Goal: Find contact information: Find contact information

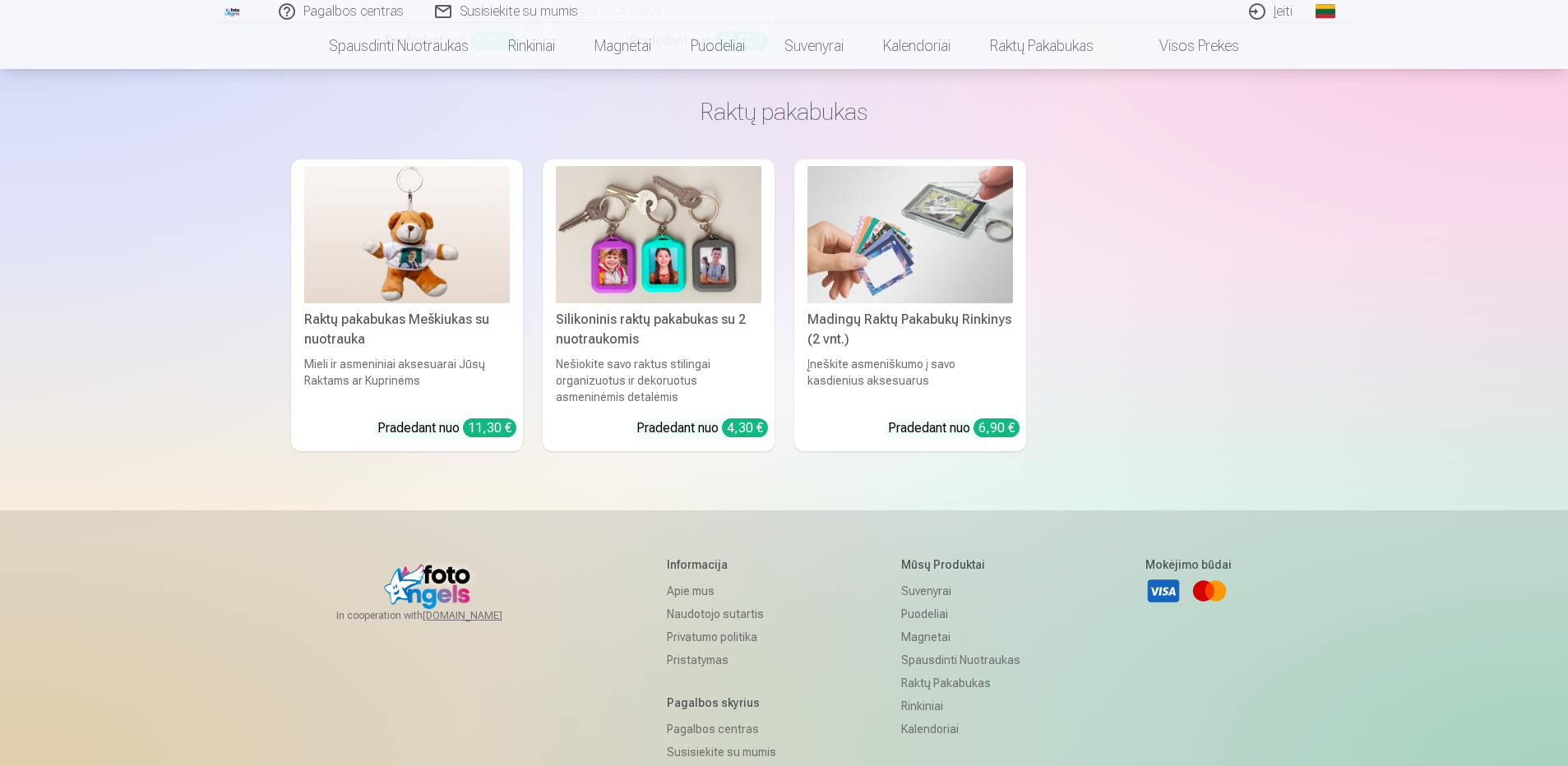
scroll to position [4896, 0]
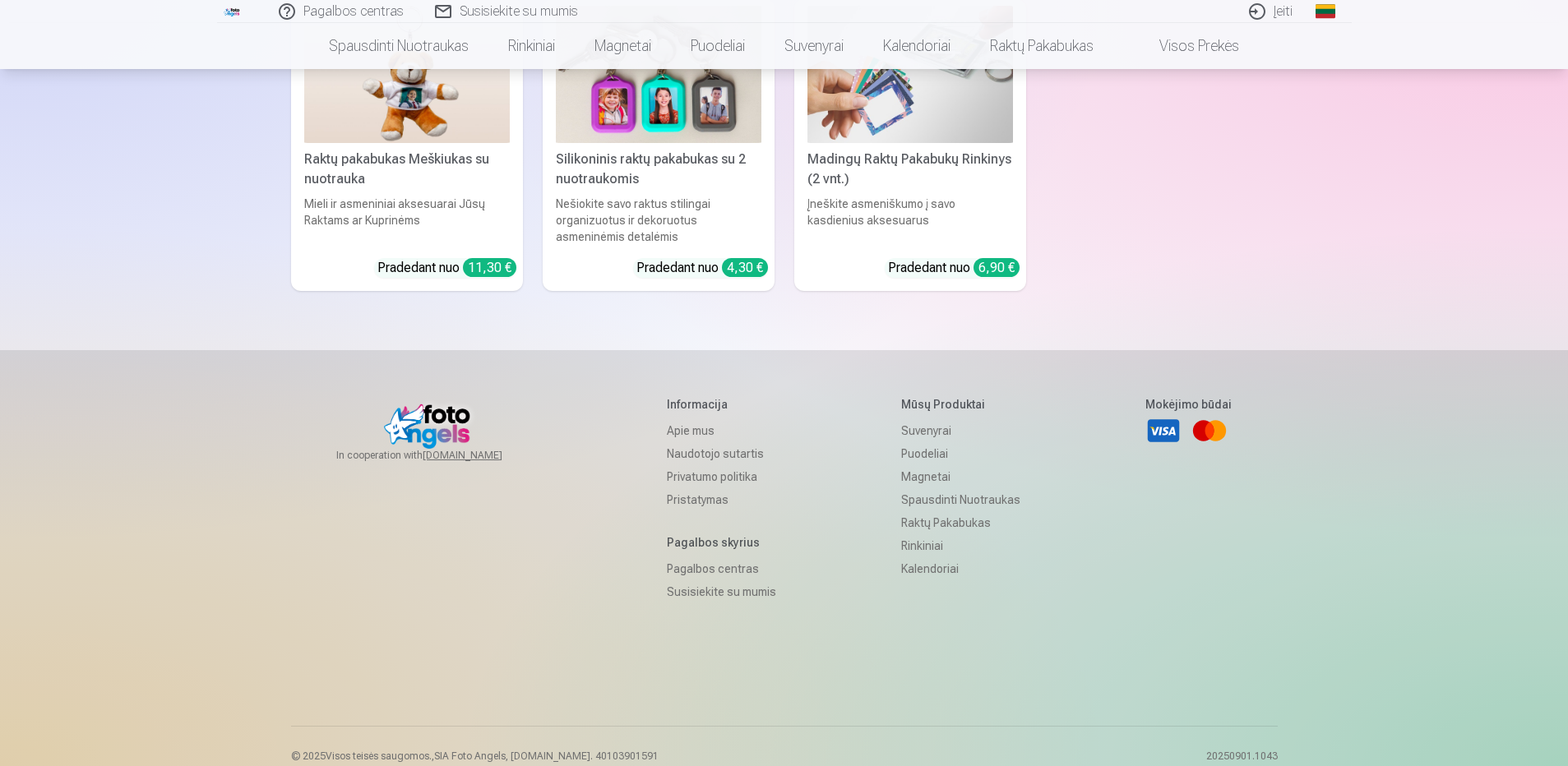
click at [669, 419] on link "Apie mus" at bounding box center [721, 431] width 109 height 23
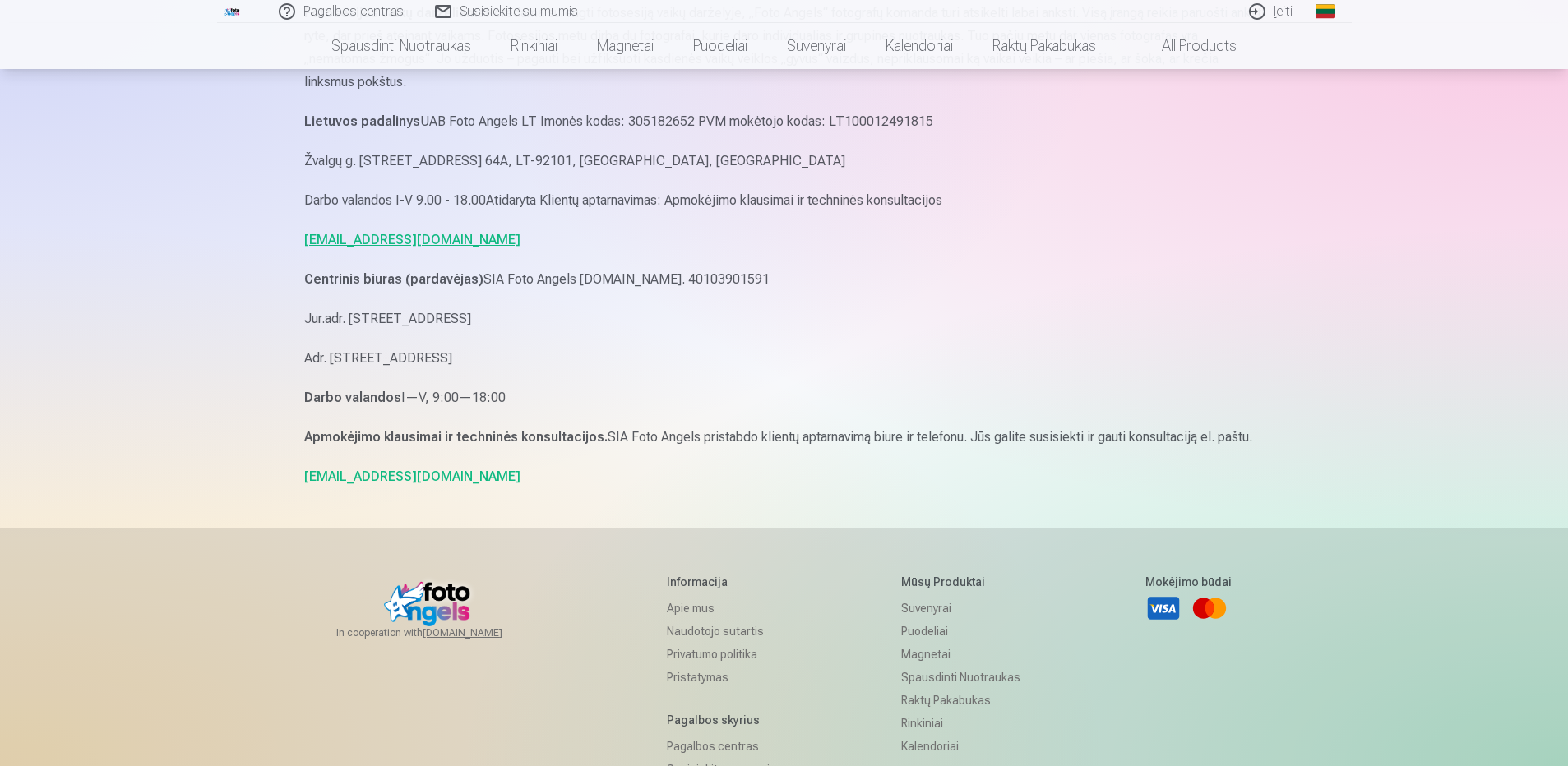
scroll to position [1069, 0]
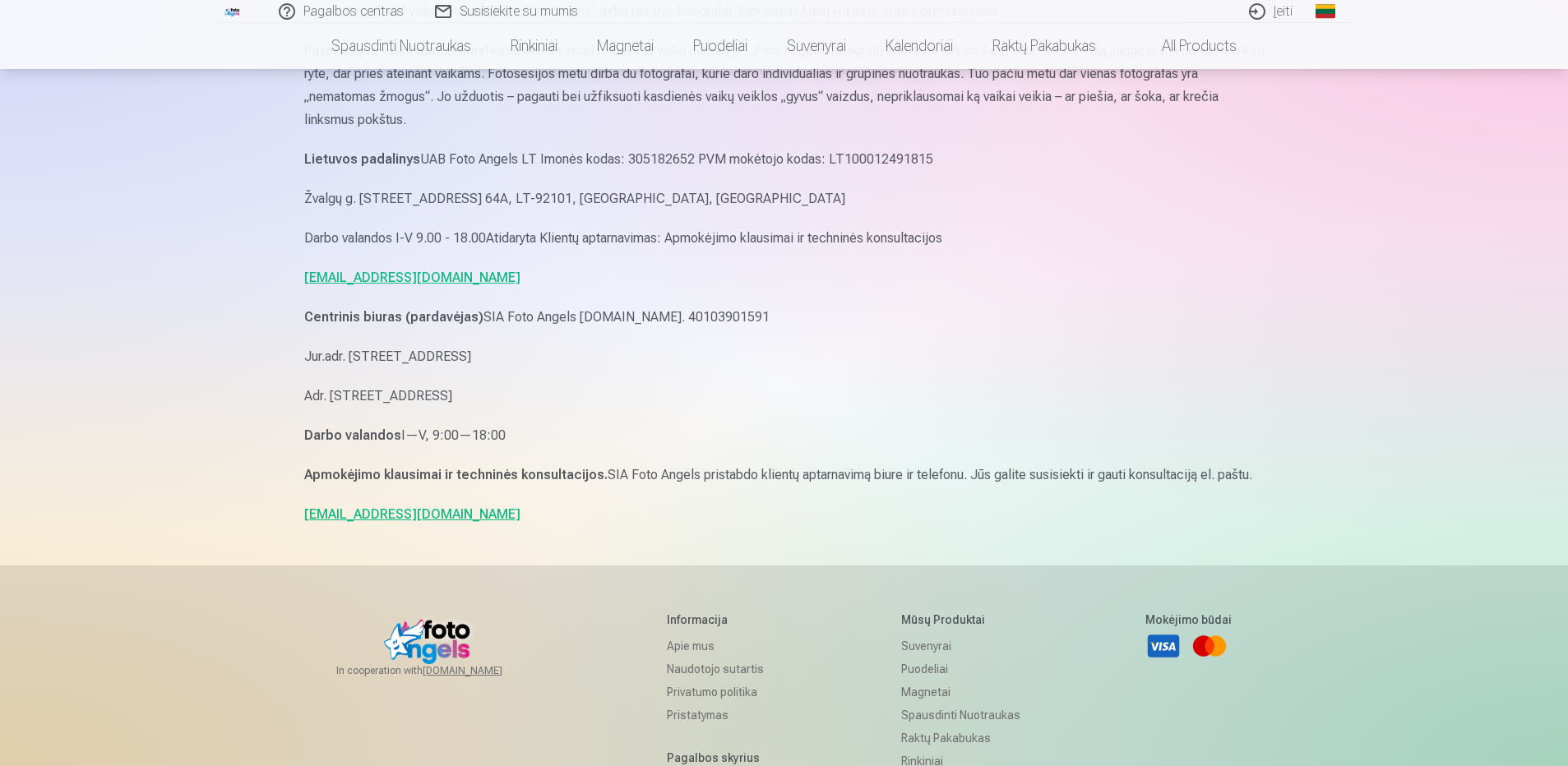
drag, startPoint x: 285, startPoint y: 154, endPoint x: 646, endPoint y: 432, distance: 455.6
copy div "Lietuvos padalinys UAB Foto Angels LT Imonės kodas: 305182652 PVM mokėtojo koda…"
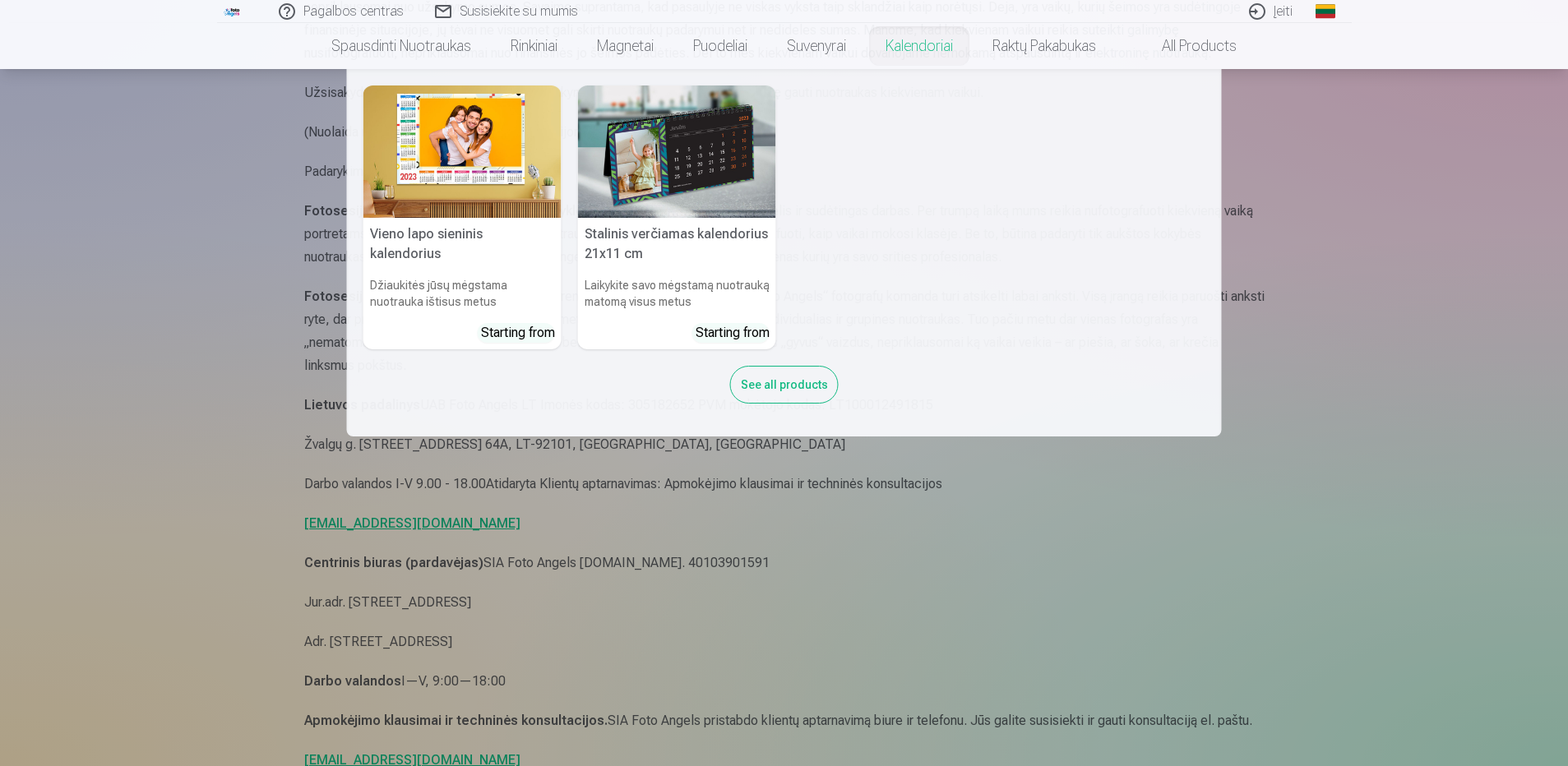
scroll to position [822, 0]
click at [1286, 240] on nav "Vieno lapo sieninis kalendorius Džiaukitės jūsų mėgstama nuotrauka ištisus metu…" at bounding box center [784, 253] width 1568 height 367
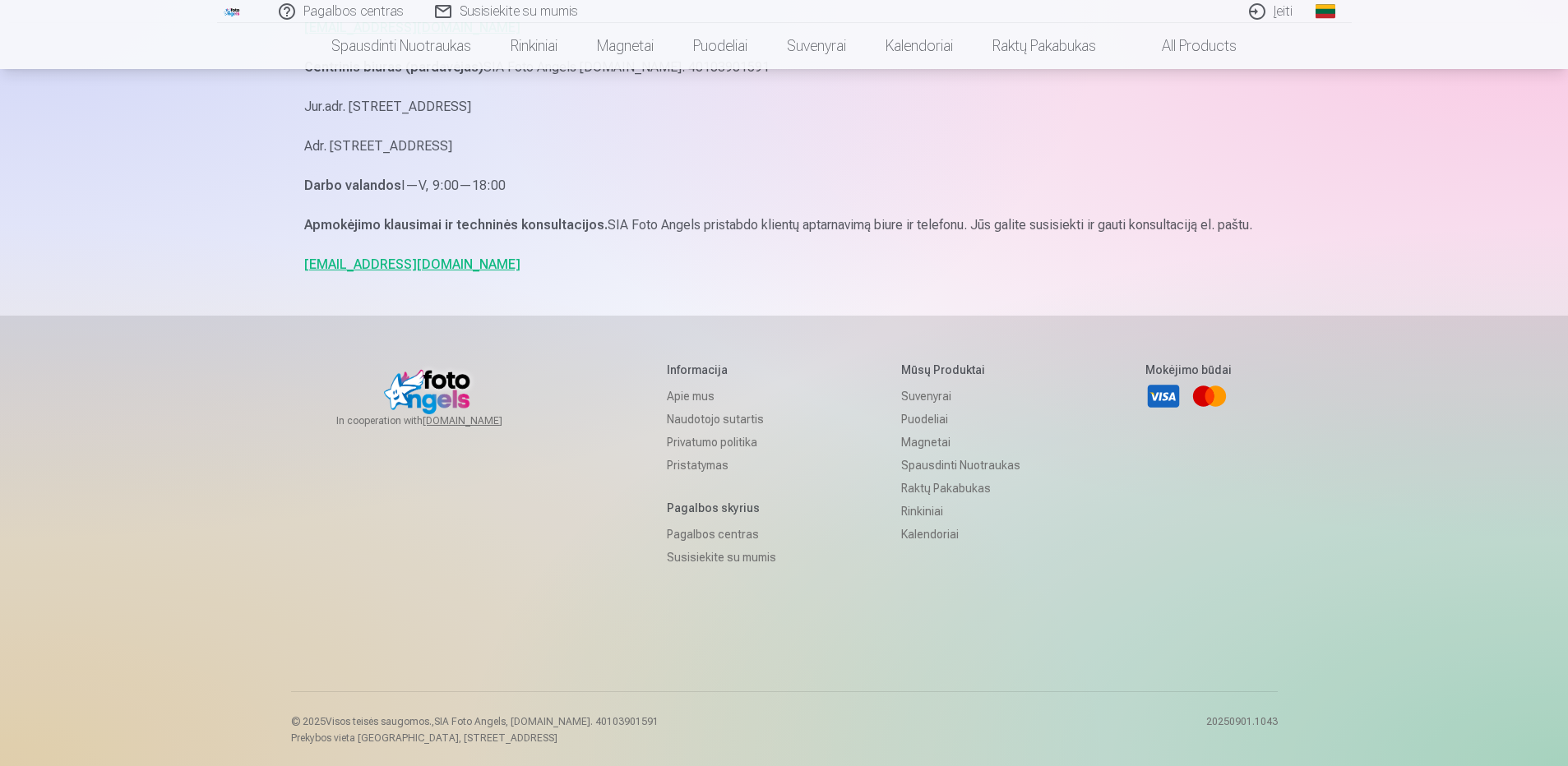
scroll to position [1320, 0]
click at [667, 396] on link "Apie mus" at bounding box center [721, 395] width 109 height 23
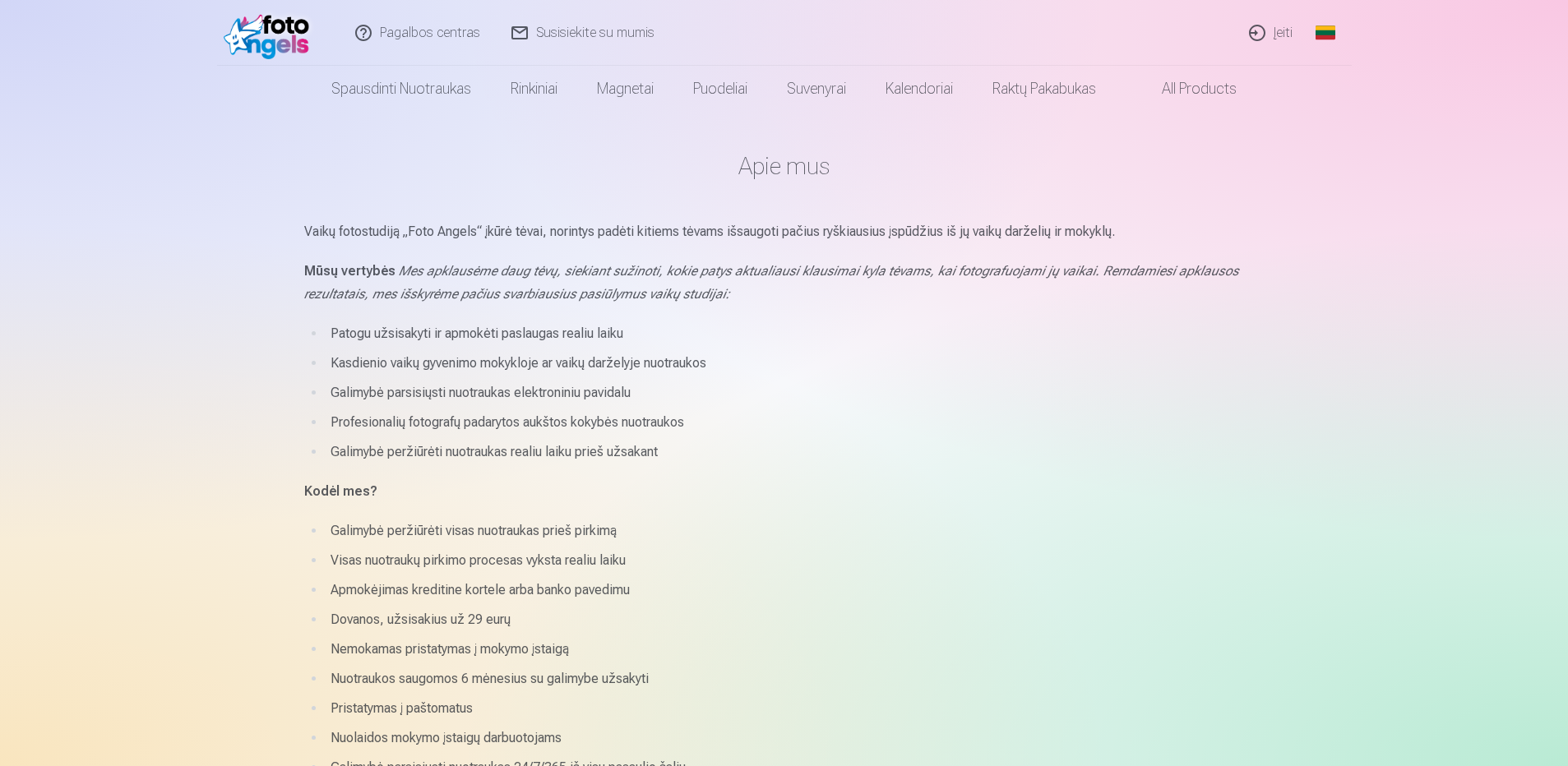
click at [267, 46] on img at bounding box center [270, 33] width 94 height 53
